Goal: Task Accomplishment & Management: Use online tool/utility

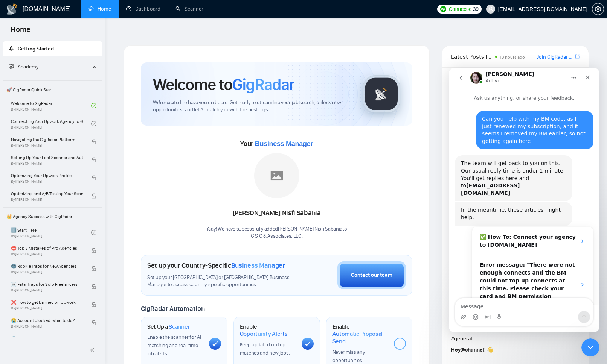
scroll to position [553, 0]
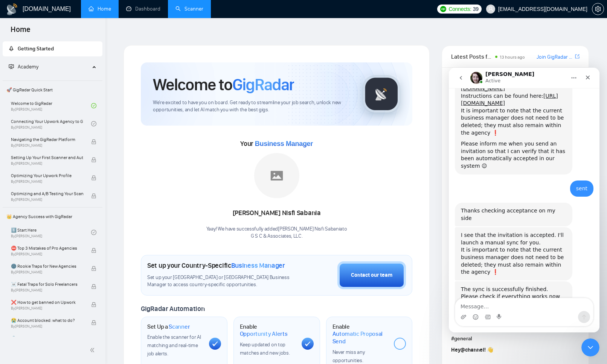
click at [188, 7] on link "Scanner" at bounding box center [189, 9] width 28 height 6
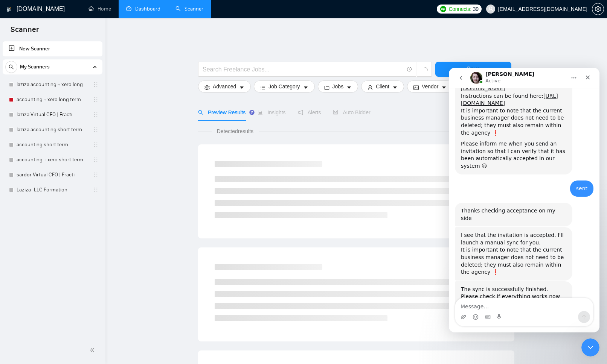
click at [152, 12] on link "Dashboard" at bounding box center [143, 9] width 34 height 6
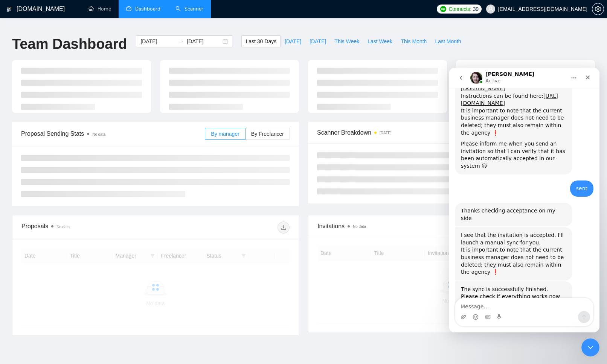
scroll to position [33, 0]
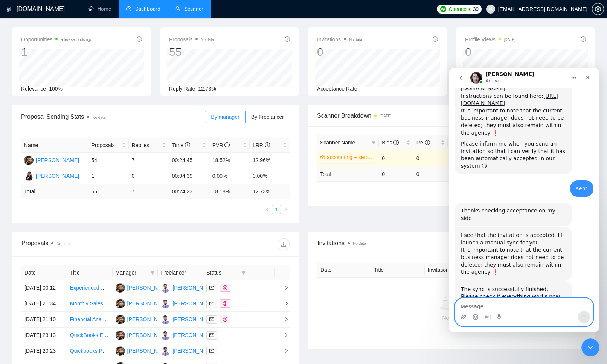
click at [472, 306] on textarea "Message…" at bounding box center [524, 304] width 138 height 13
type textarea "thanks"
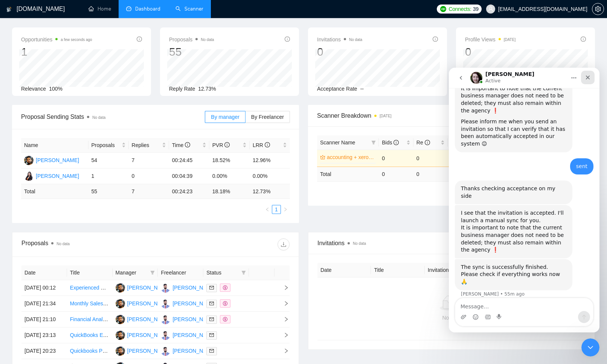
click at [587, 79] on icon "Close" at bounding box center [587, 77] width 6 height 6
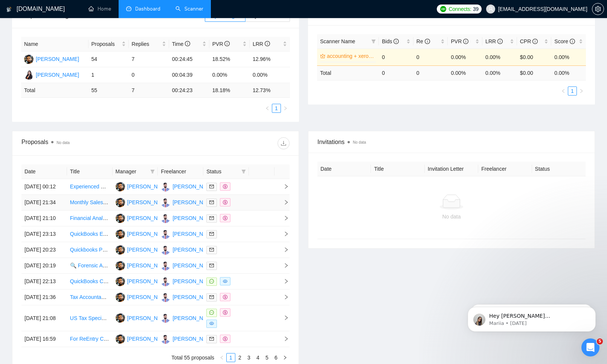
scroll to position [0, 0]
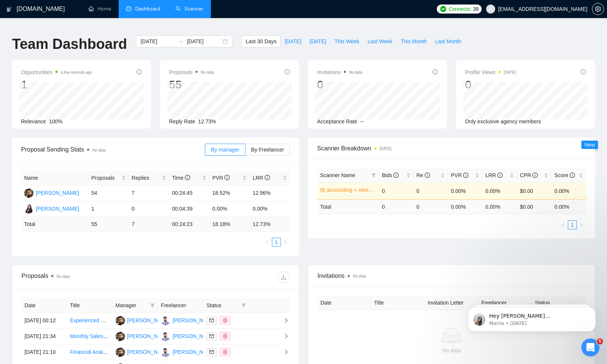
click at [193, 9] on link "Scanner" at bounding box center [189, 9] width 28 height 6
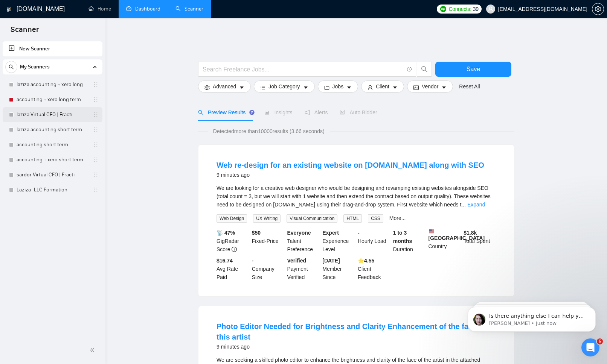
scroll to position [598, 0]
click at [53, 117] on link "laziza Virtual CFO | Fracti" at bounding box center [52, 114] width 71 height 15
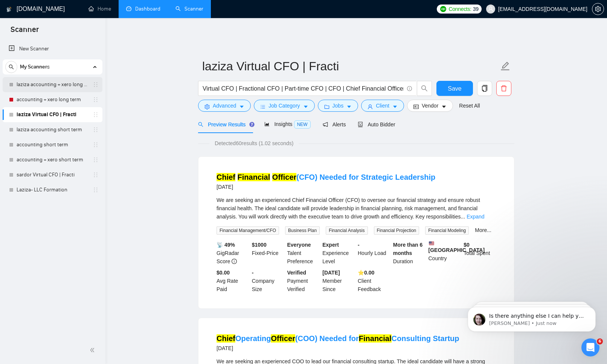
click at [48, 85] on link "laziza accounting + xero long term" at bounding box center [52, 84] width 71 height 15
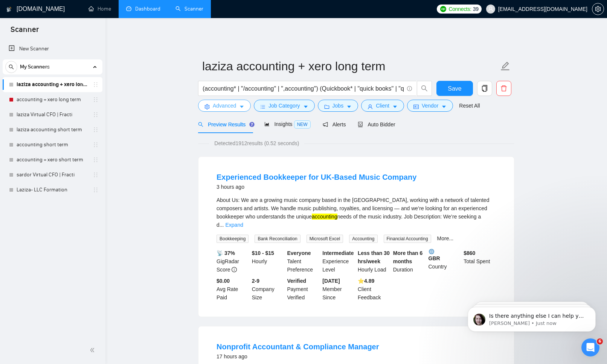
click at [240, 104] on icon "caret-down" at bounding box center [241, 106] width 5 height 5
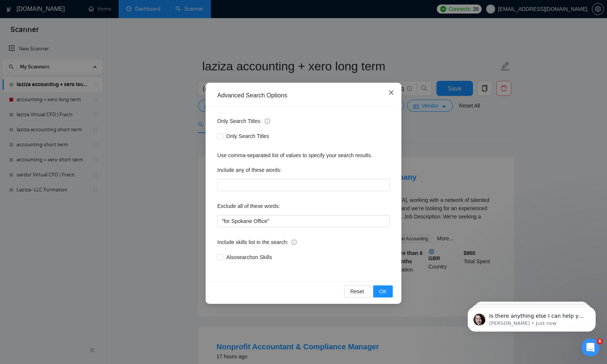
click at [391, 90] on icon "close" at bounding box center [391, 93] width 6 height 6
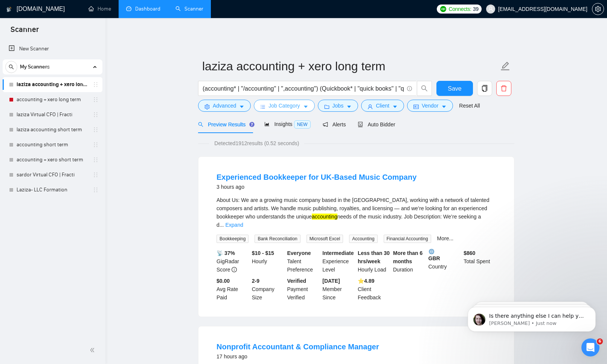
click at [268, 100] on button "Job Category" at bounding box center [284, 106] width 61 height 12
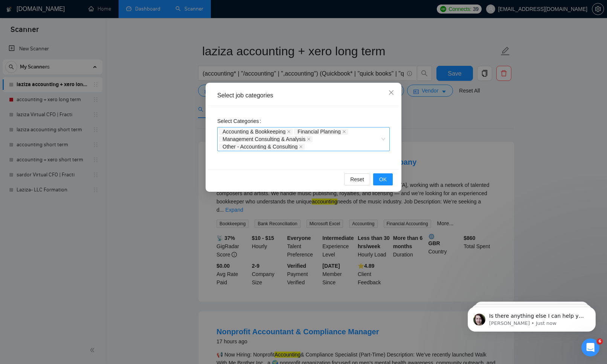
scroll to position [26, 0]
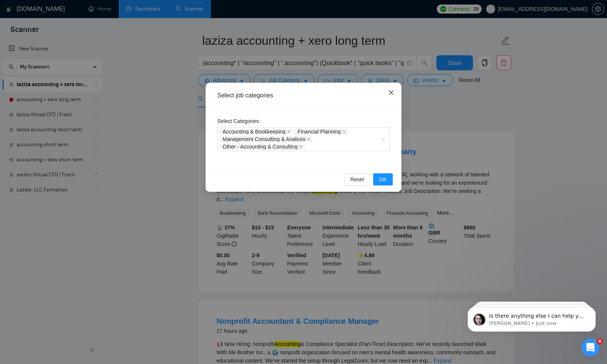
click at [391, 93] on icon "close" at bounding box center [391, 92] width 5 height 5
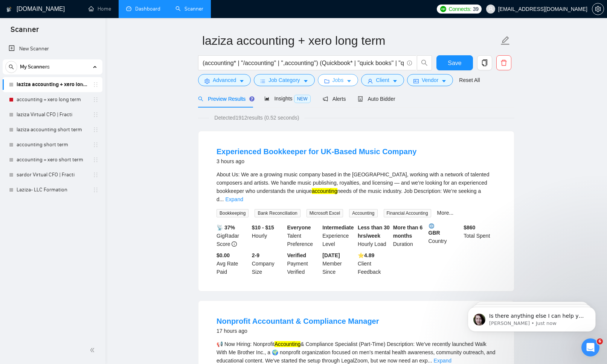
click at [344, 76] on span "Jobs" at bounding box center [337, 80] width 11 height 8
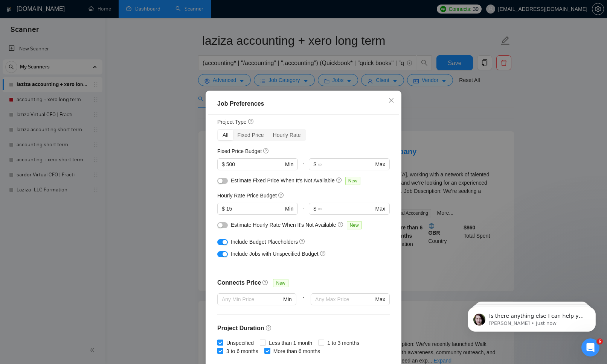
scroll to position [19, 0]
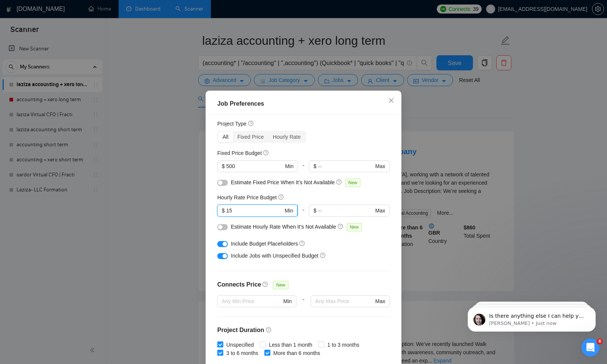
click at [252, 210] on input "15" at bounding box center [254, 211] width 57 height 8
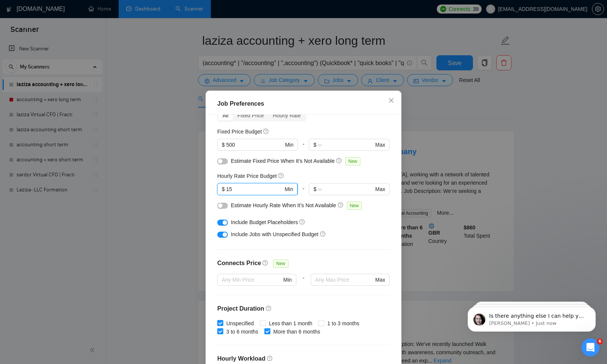
scroll to position [50, 0]
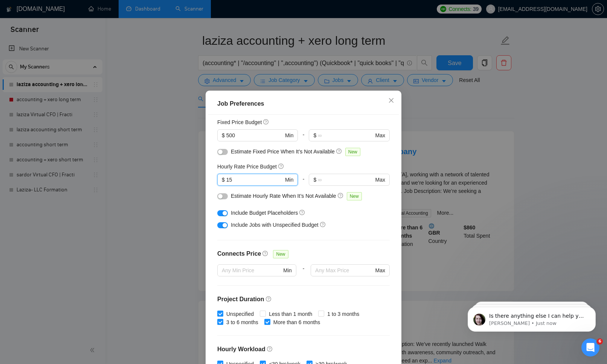
click at [220, 196] on div "button" at bounding box center [220, 196] width 5 height 5
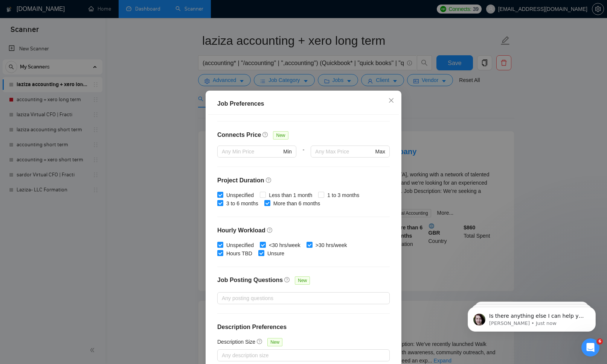
scroll to position [38, 0]
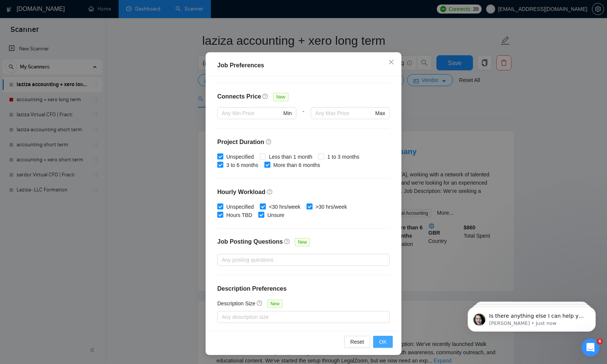
click at [383, 342] on span "OK" at bounding box center [383, 342] width 8 height 8
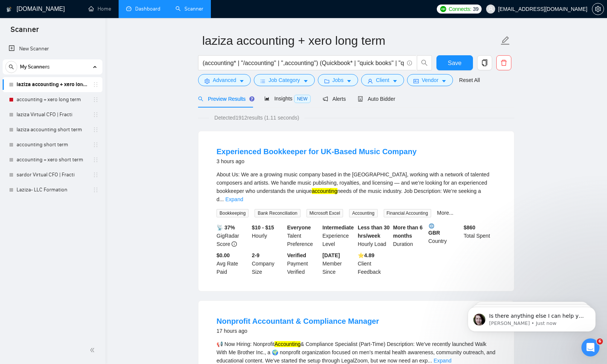
scroll to position [0, 0]
click at [375, 76] on button "Client" at bounding box center [382, 80] width 43 height 12
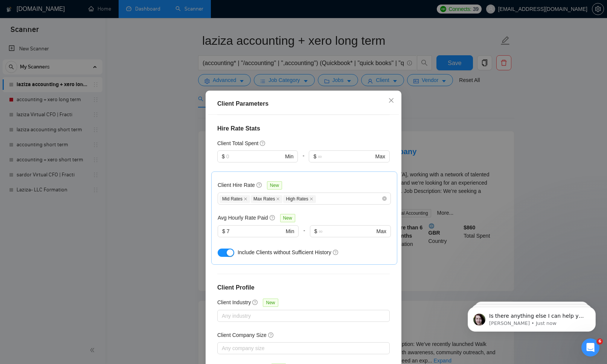
scroll to position [201, 0]
click at [248, 227] on input "7" at bounding box center [255, 231] width 57 height 8
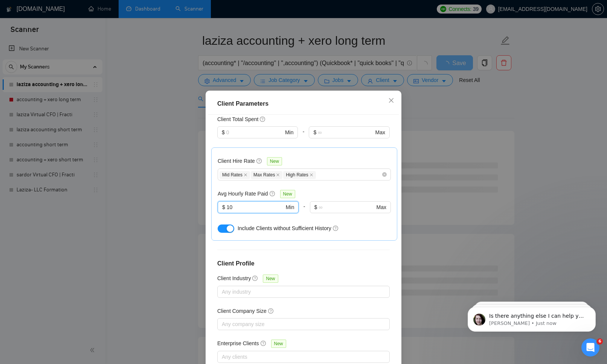
scroll to position [38, 0]
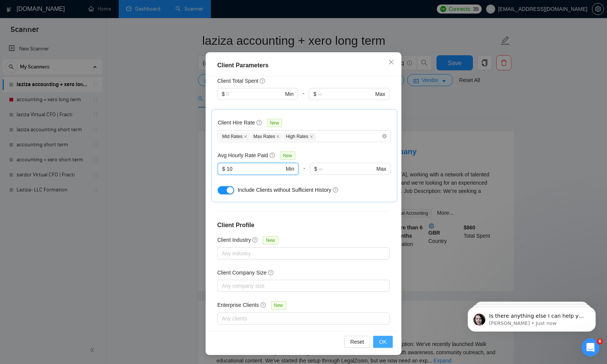
type input "10"
click at [382, 339] on span "OK" at bounding box center [383, 342] width 8 height 8
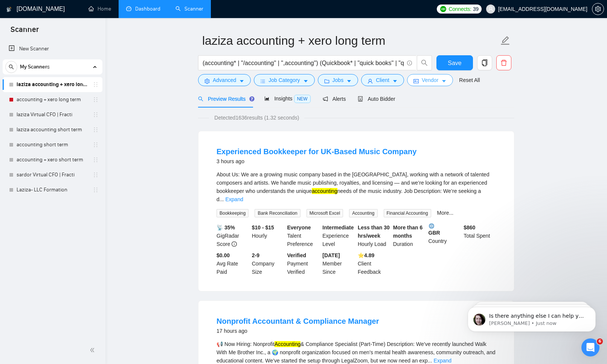
click at [423, 76] on button "Vendor" at bounding box center [430, 80] width 46 height 12
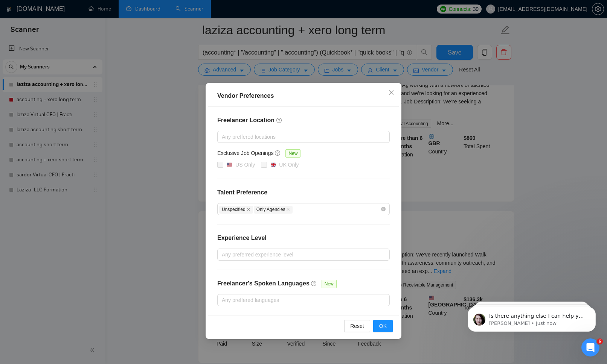
scroll to position [123, 0]
click at [391, 95] on icon "close" at bounding box center [391, 93] width 6 height 6
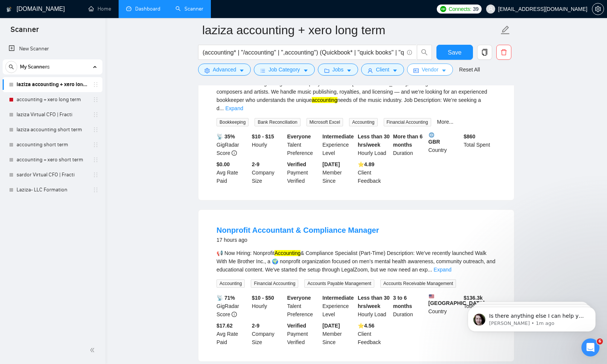
scroll to position [0, 0]
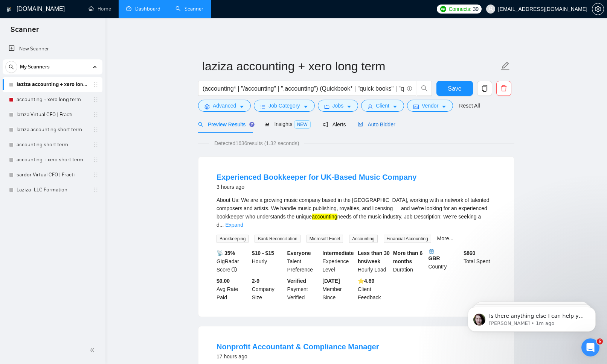
click at [377, 122] on span "Auto Bidder" at bounding box center [375, 125] width 37 height 6
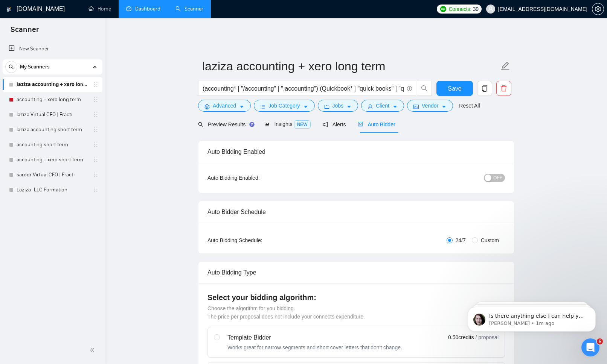
scroll to position [26, 0]
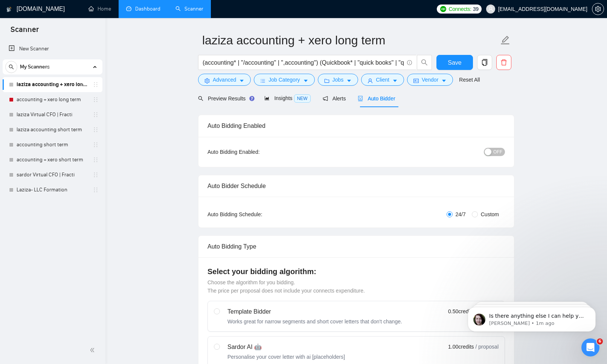
click at [493, 149] on button "OFF" at bounding box center [493, 152] width 21 height 8
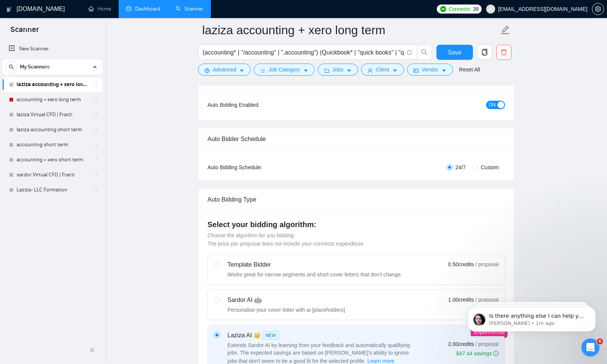
scroll to position [0, 0]
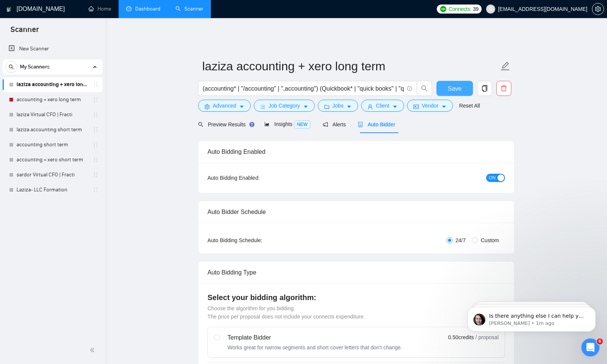
click at [450, 84] on span "Save" at bounding box center [454, 88] width 14 height 9
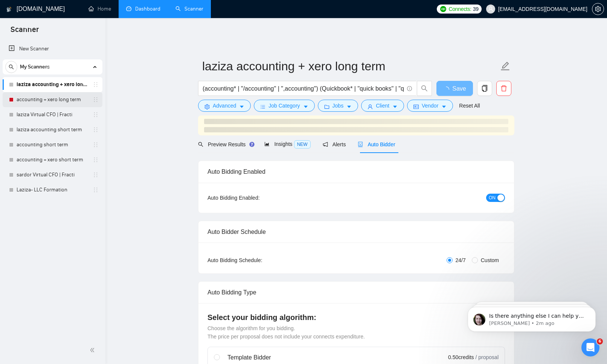
click at [40, 98] on link "accounting + xero long term" at bounding box center [52, 99] width 71 height 15
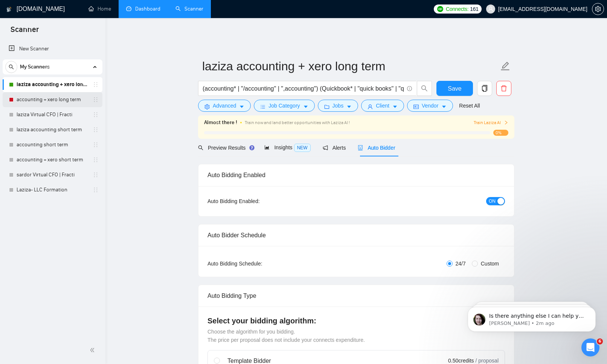
click at [52, 97] on link "accounting + xero long term" at bounding box center [52, 99] width 71 height 15
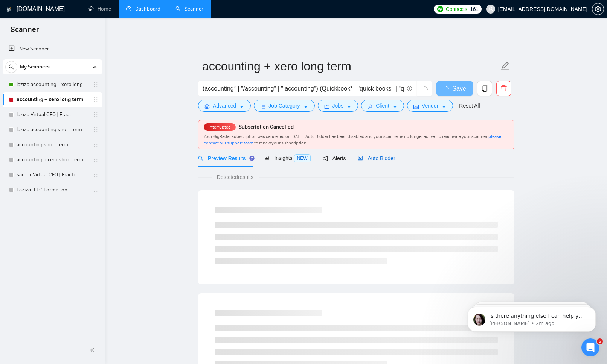
click at [389, 157] on div "Auto Bidder" at bounding box center [375, 158] width 37 height 8
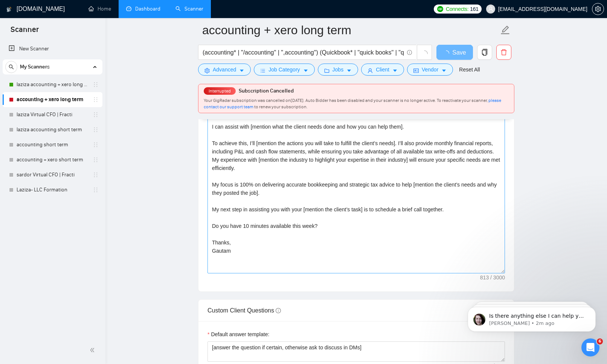
scroll to position [810, 0]
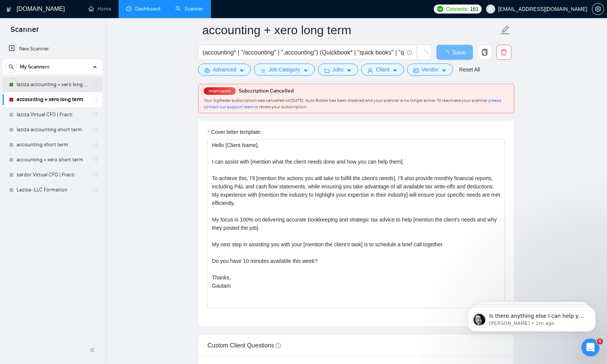
click at [52, 86] on link "laziza accounting + xero long term" at bounding box center [52, 84] width 71 height 15
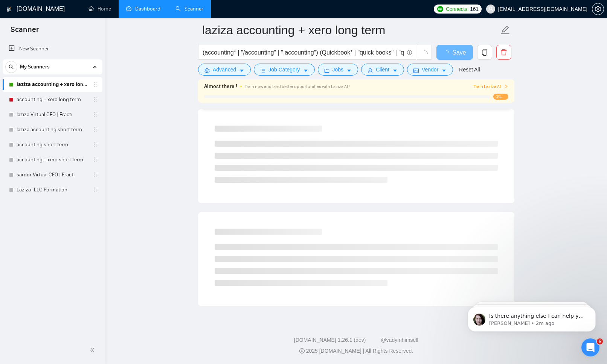
scroll to position [381, 0]
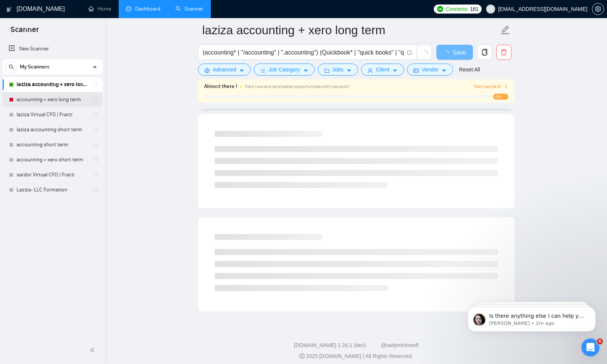
click at [72, 100] on link "accounting + xero long term" at bounding box center [52, 99] width 71 height 15
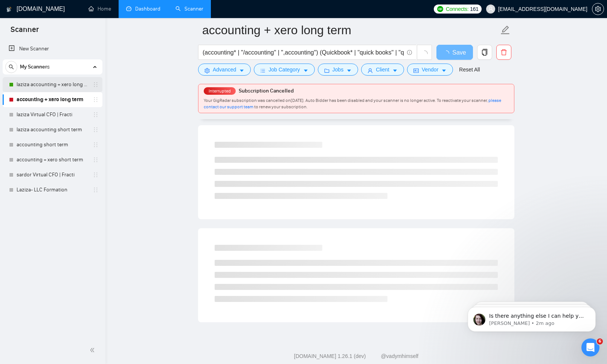
click at [56, 80] on link "laziza accounting + xero long term" at bounding box center [52, 84] width 71 height 15
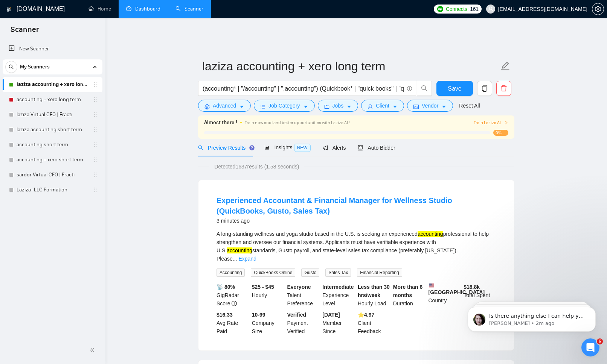
scroll to position [26, 0]
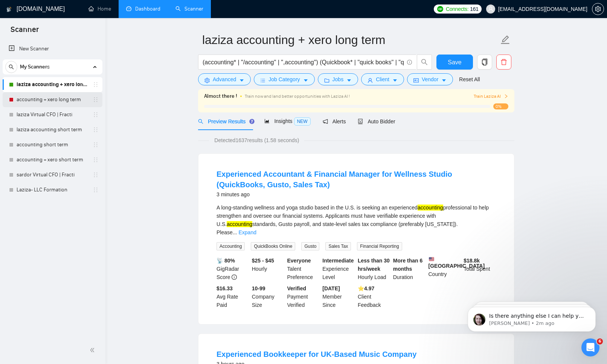
click at [68, 102] on link "accounting + xero long term" at bounding box center [52, 99] width 71 height 15
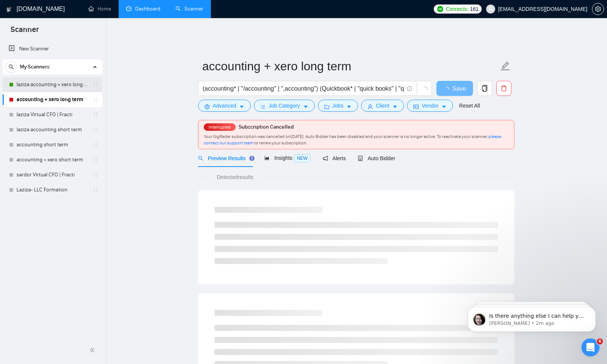
click at [62, 85] on link "laziza accounting + xero long term" at bounding box center [52, 84] width 71 height 15
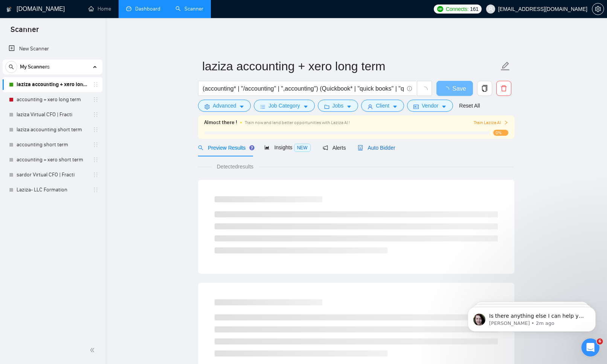
click at [391, 146] on div "Auto Bidder" at bounding box center [375, 148] width 37 height 8
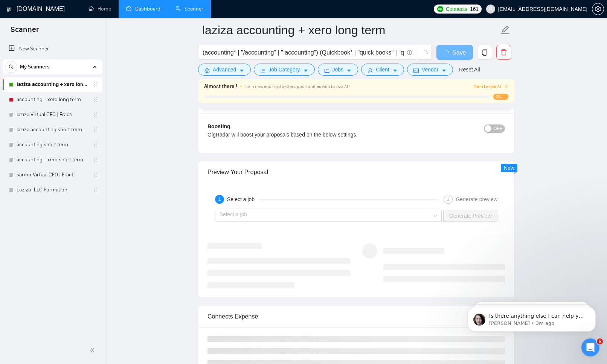
scroll to position [1329, 0]
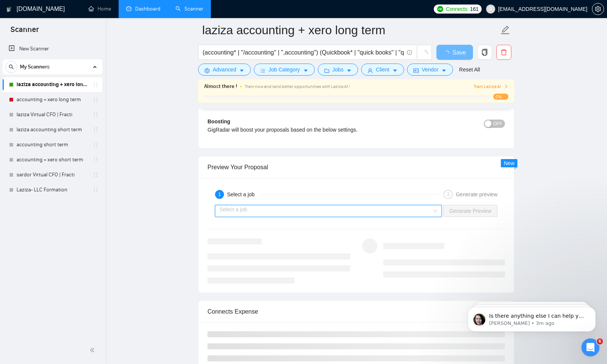
click at [315, 205] on input "search" at bounding box center [325, 210] width 212 height 11
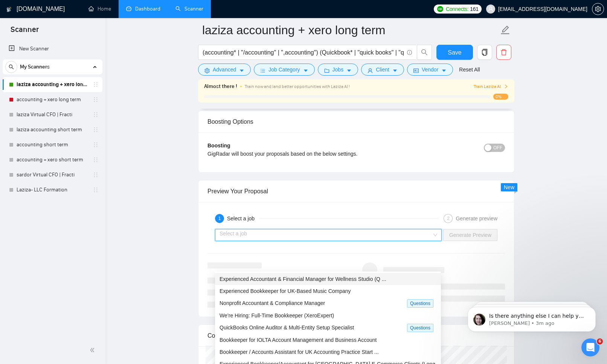
click at [291, 281] on span "Experienced Accountant & Financial Manager for Wellness Studio (Q ..." at bounding box center [302, 279] width 167 height 6
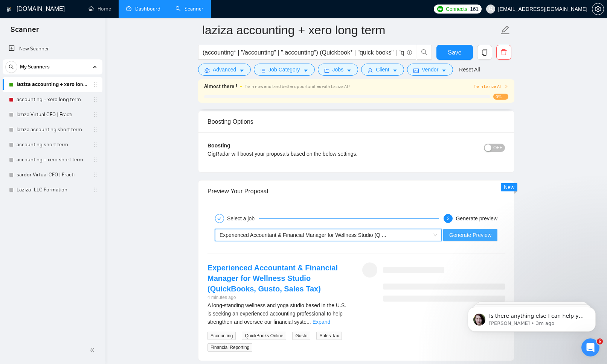
click at [456, 231] on span "Generate Preview" at bounding box center [470, 235] width 42 height 8
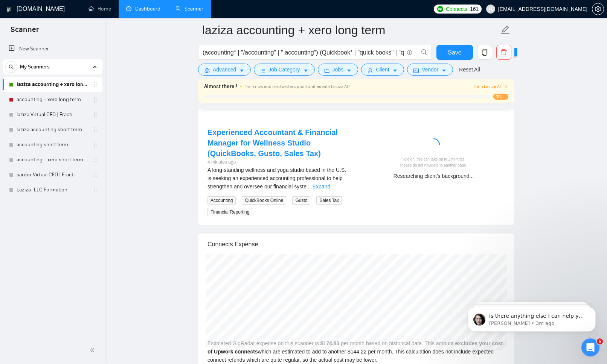
scroll to position [1469, 0]
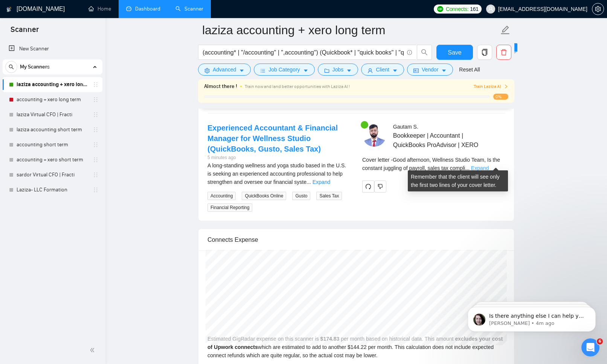
click at [488, 165] on link "Expand" at bounding box center [480, 168] width 18 height 6
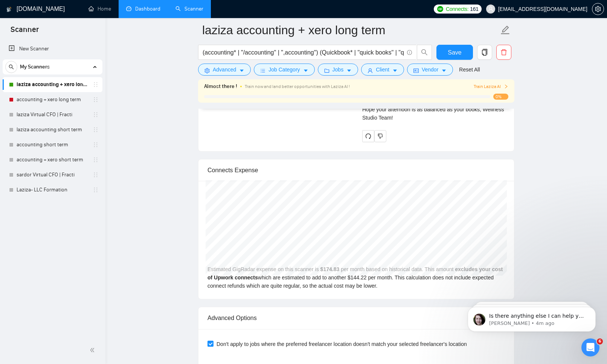
scroll to position [2124, 0]
